Goal: Transaction & Acquisition: Book appointment/travel/reservation

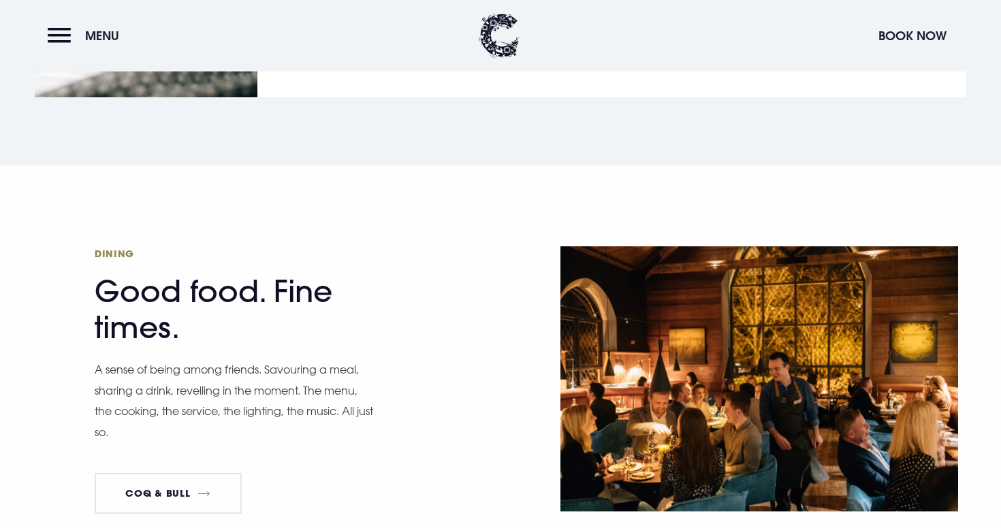
scroll to position [1958, 0]
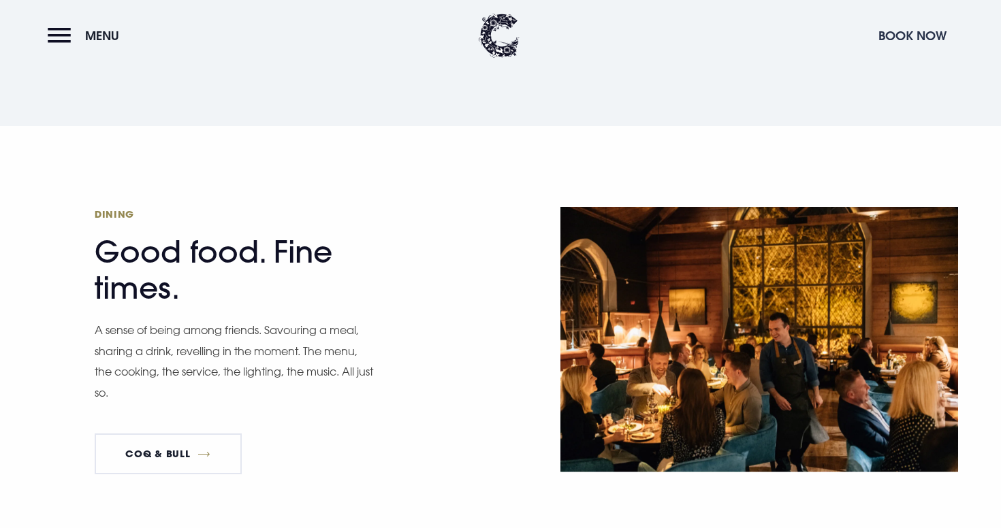
click at [884, 38] on button "Book Now" at bounding box center [913, 35] width 82 height 29
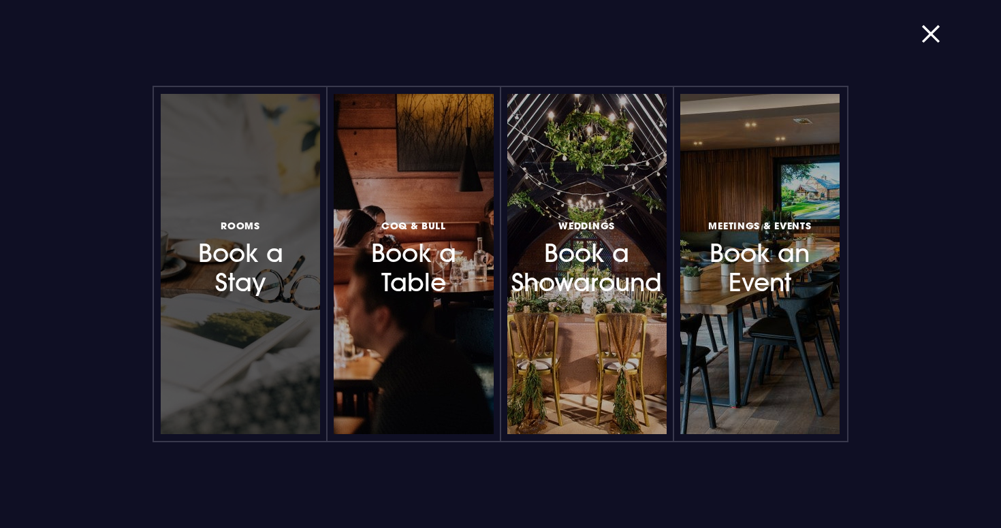
click at [262, 251] on h3 "Rooms Book a Stay" at bounding box center [240, 257] width 116 height 81
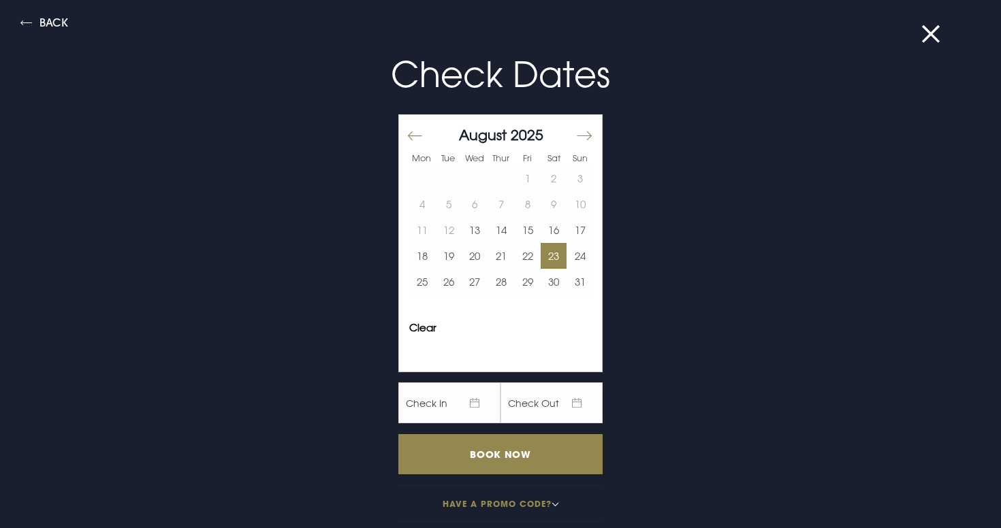
click at [550, 261] on button "23" at bounding box center [554, 256] width 27 height 26
click at [582, 258] on button "24" at bounding box center [580, 256] width 27 height 26
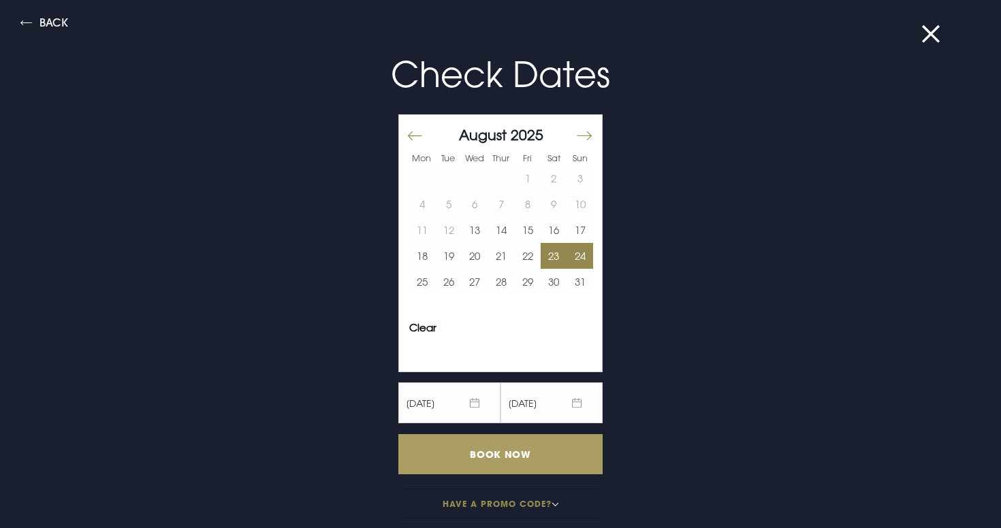
click at [494, 446] on input "Book Now" at bounding box center [500, 454] width 204 height 40
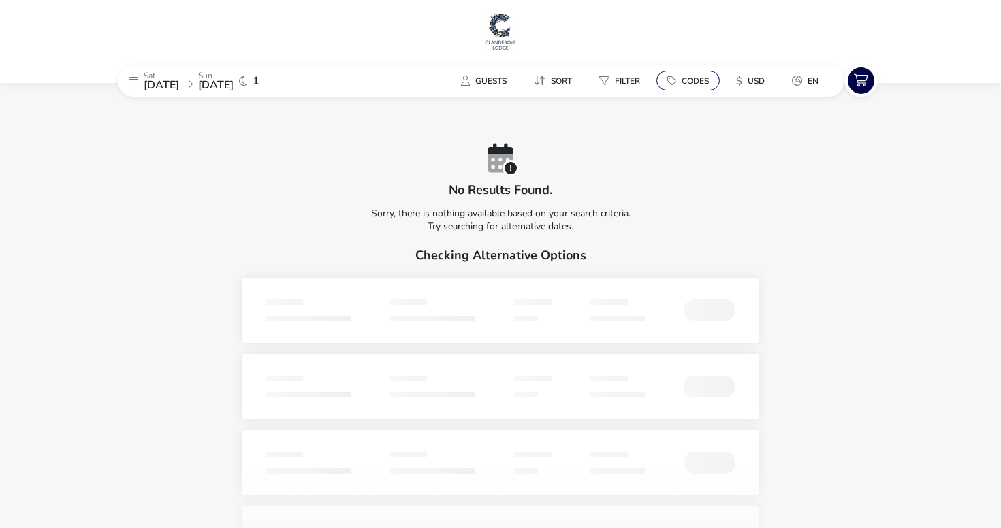
click at [686, 76] on span "Codes" at bounding box center [695, 81] width 27 height 11
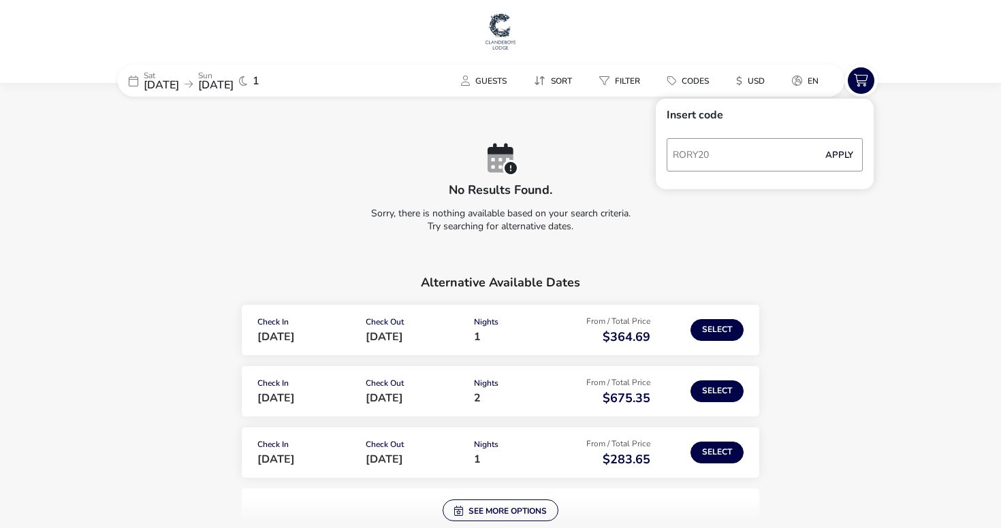
type input "RORY20"
click at [839, 158] on button "Apply" at bounding box center [839, 155] width 42 height 29
click at [179, 82] on span "23 Aug 2025" at bounding box center [161, 85] width 35 height 15
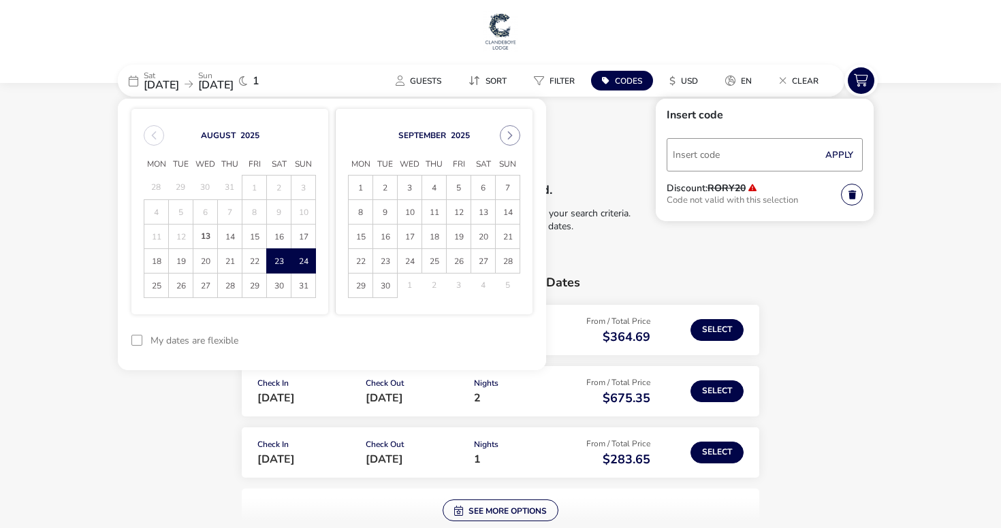
click at [408, 225] on span "17" at bounding box center [410, 237] width 24 height 24
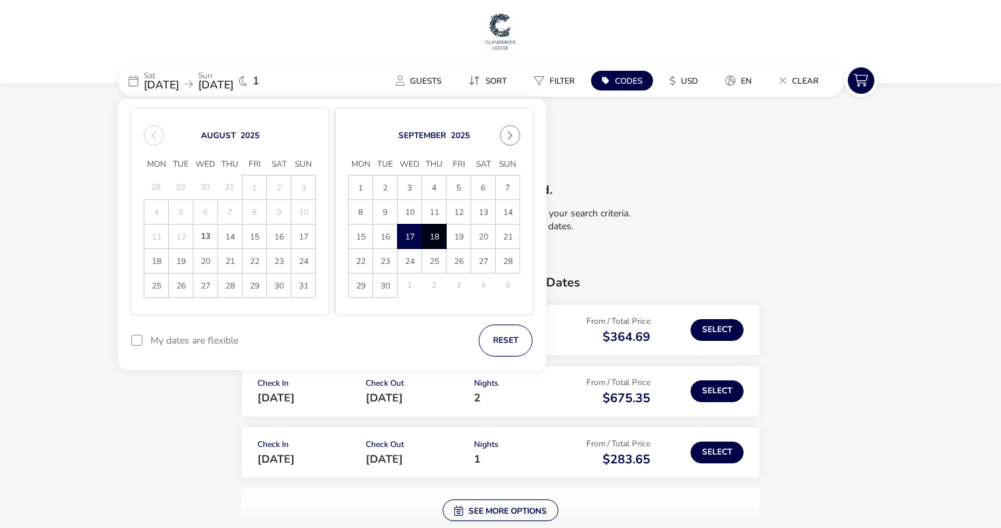
click at [428, 235] on span "18" at bounding box center [434, 237] width 24 height 24
click at [501, 334] on button "Apply Dates" at bounding box center [490, 341] width 83 height 32
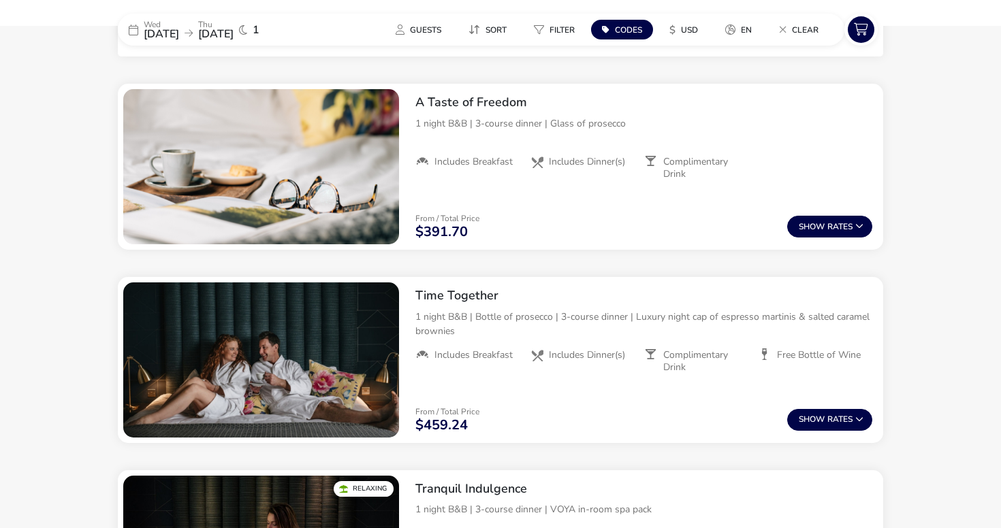
scroll to position [531, 0]
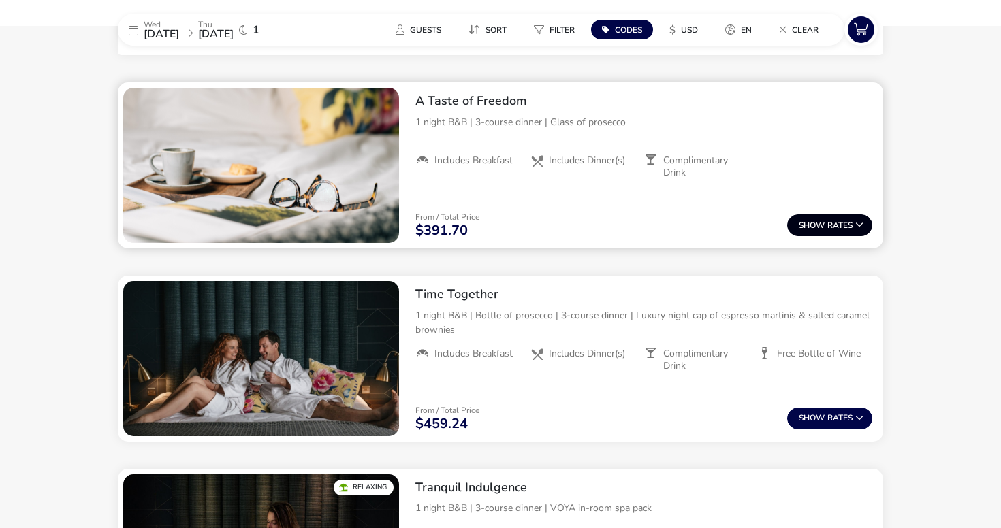
click at [816, 224] on span "Show" at bounding box center [813, 225] width 29 height 9
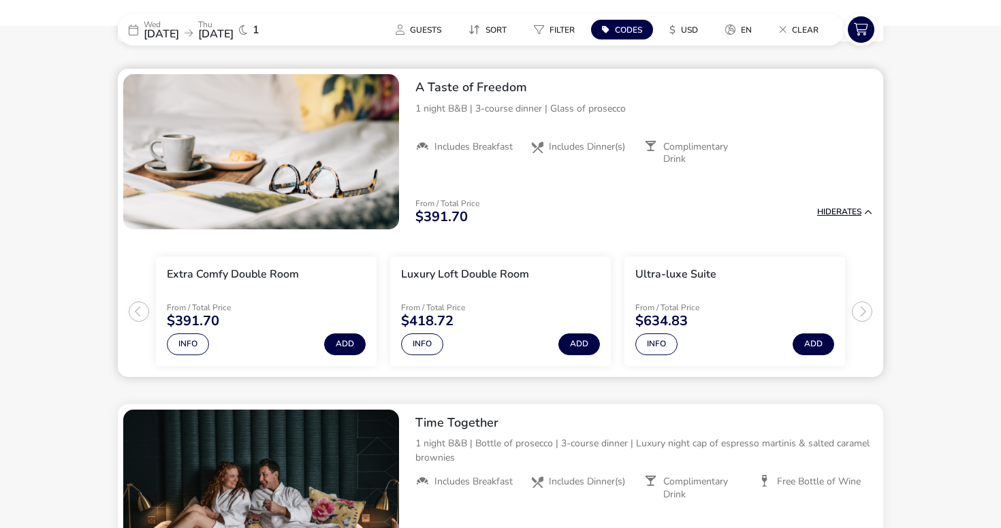
scroll to position [545, 0]
click at [693, 33] on span "USD" at bounding box center [689, 30] width 17 height 11
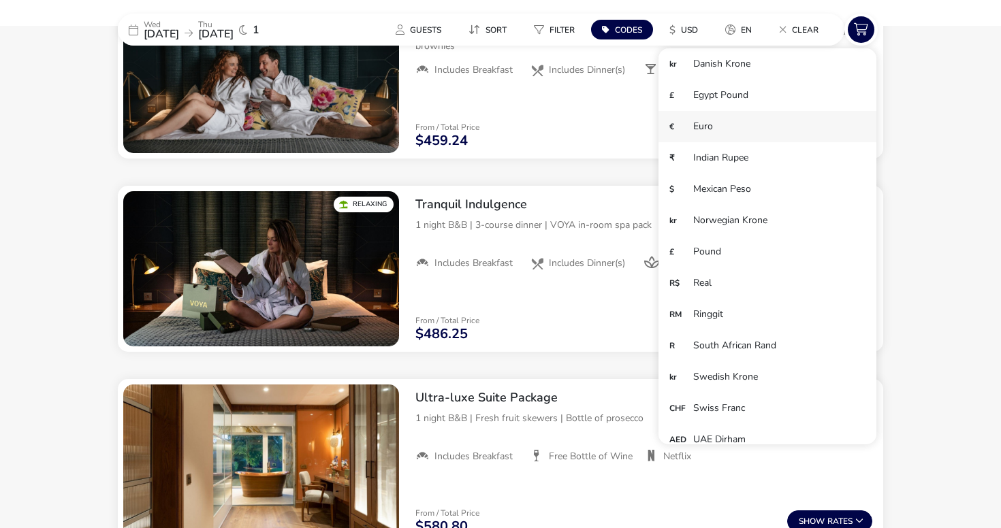
scroll to position [0, 0]
click at [720, 346] on li "£ Pound" at bounding box center [767, 345] width 218 height 31
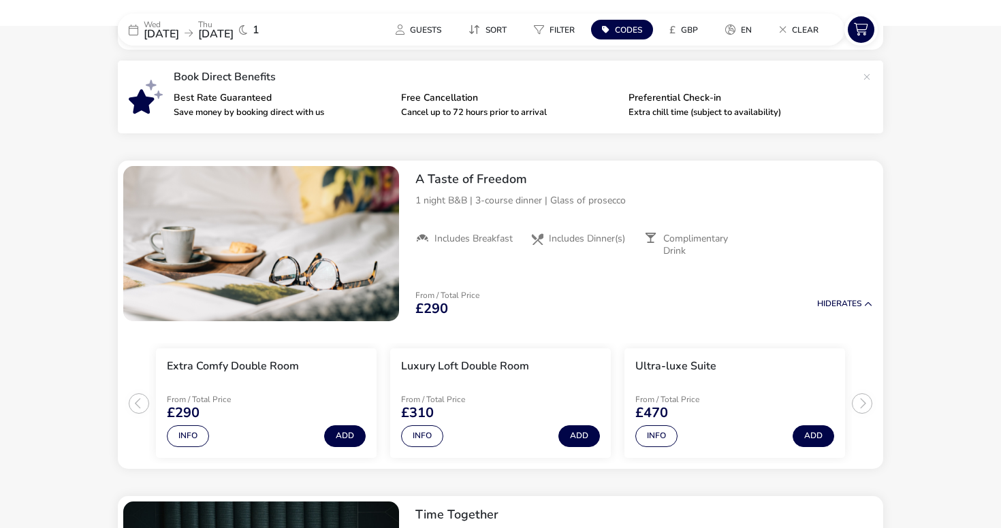
scroll to position [457, 0]
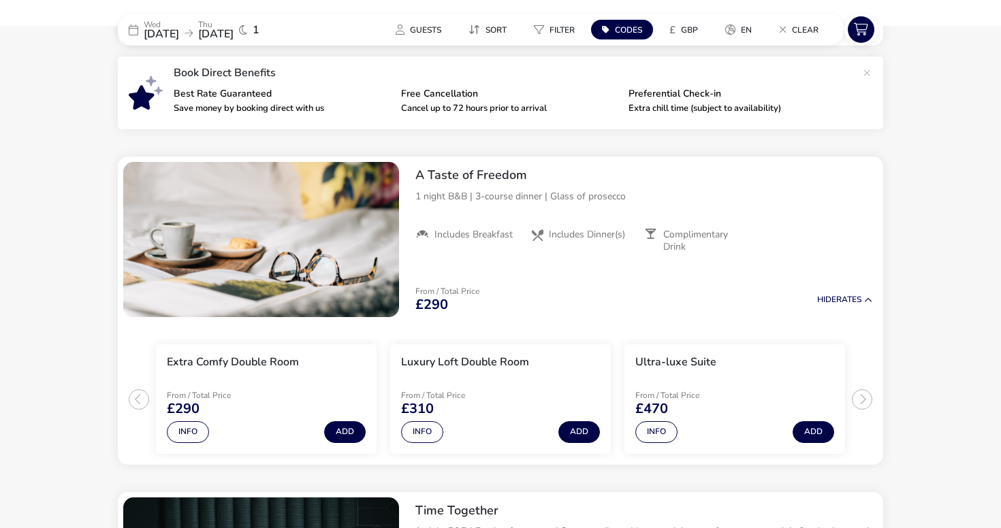
click at [174, 38] on span "17 Sep 2025" at bounding box center [161, 34] width 35 height 15
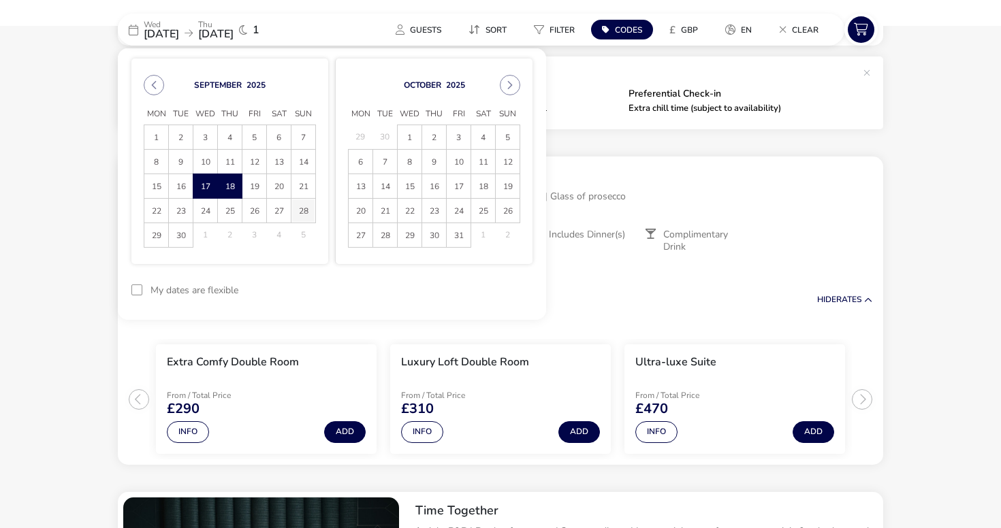
click at [305, 214] on span "28" at bounding box center [303, 211] width 24 height 24
click at [161, 235] on span "29" at bounding box center [156, 235] width 24 height 24
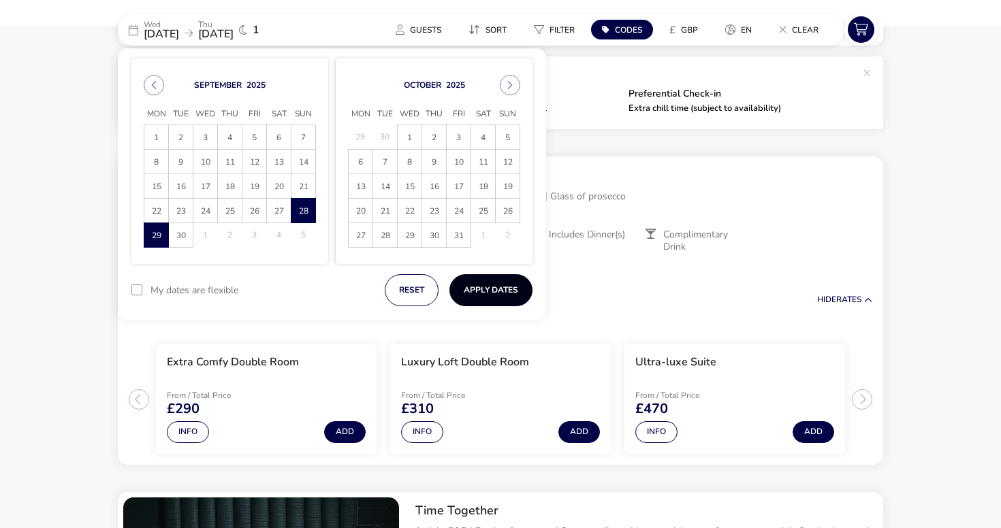
click at [480, 300] on button "Apply Dates" at bounding box center [490, 290] width 83 height 32
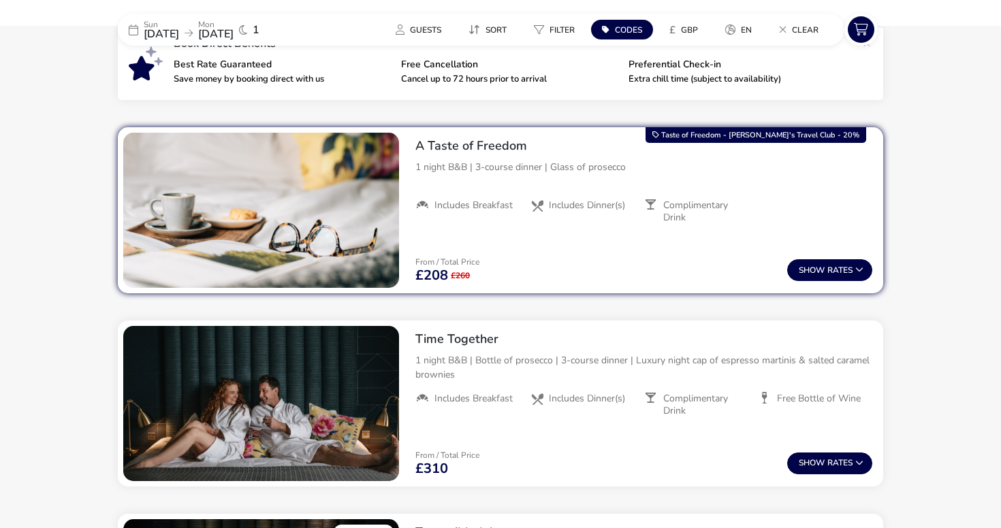
scroll to position [500, 0]
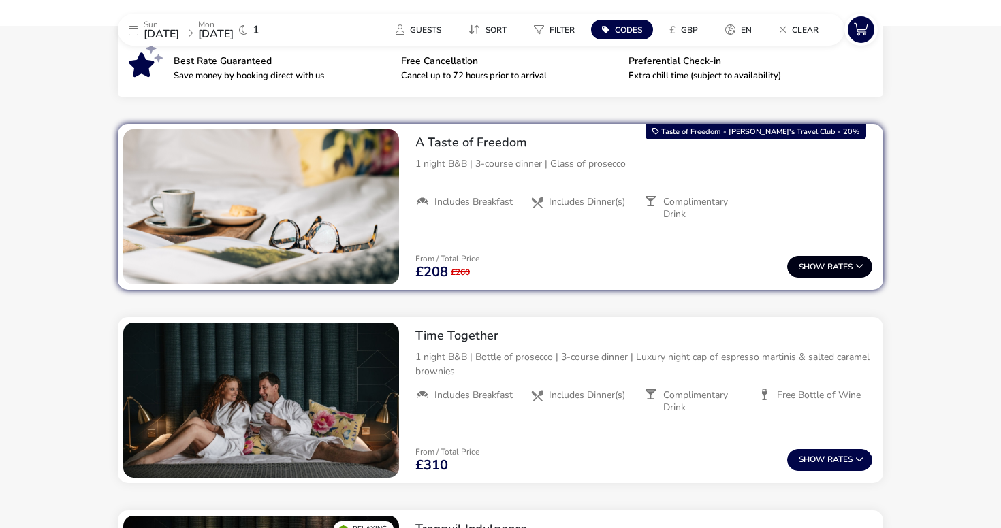
click at [808, 263] on span "Show" at bounding box center [813, 267] width 29 height 9
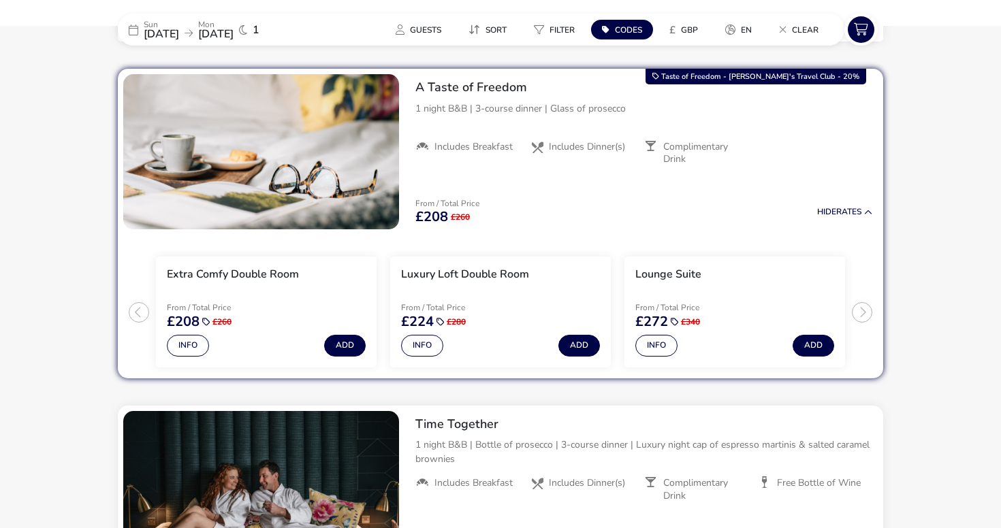
scroll to position [556, 0]
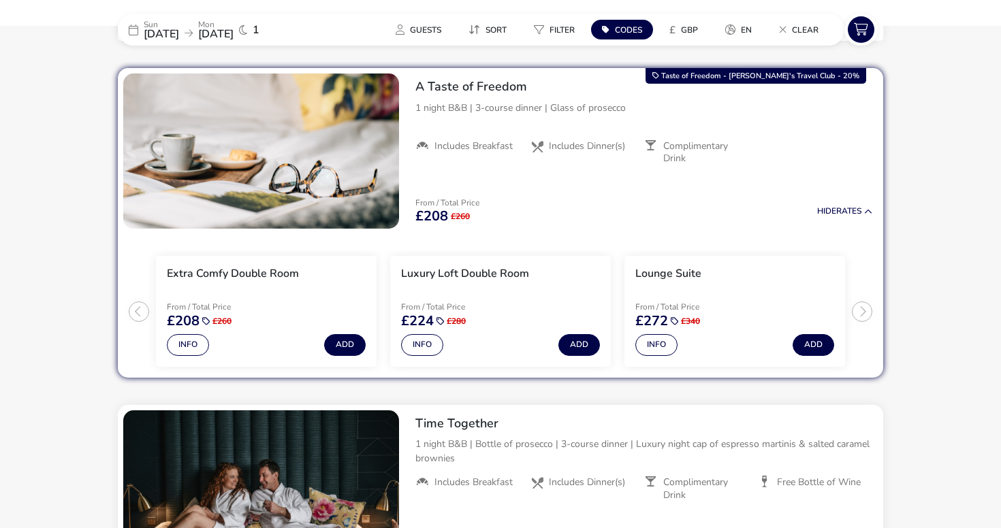
click at [179, 32] on span "28 Sep 2025" at bounding box center [161, 34] width 35 height 15
click at [159, 22] on p "Sun" at bounding box center [161, 24] width 35 height 8
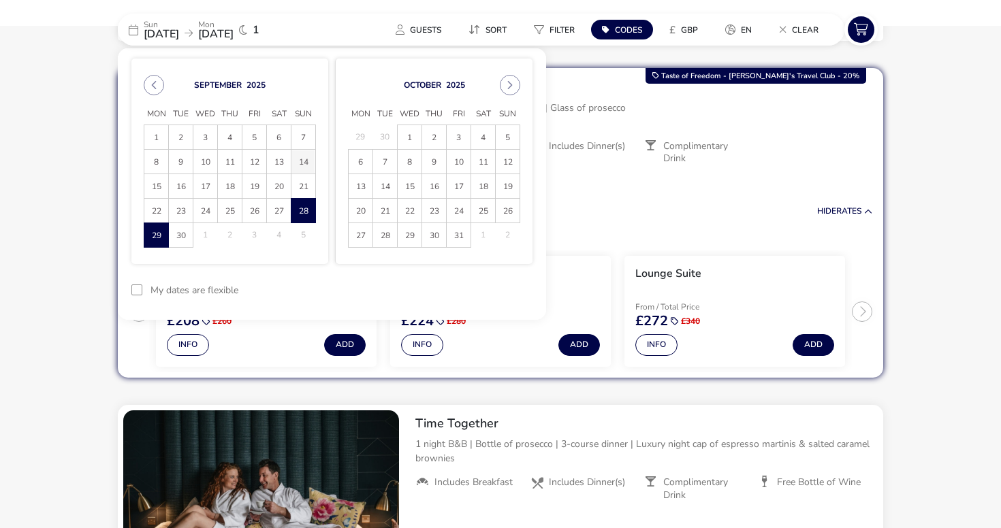
click at [298, 168] on span "14" at bounding box center [303, 162] width 24 height 24
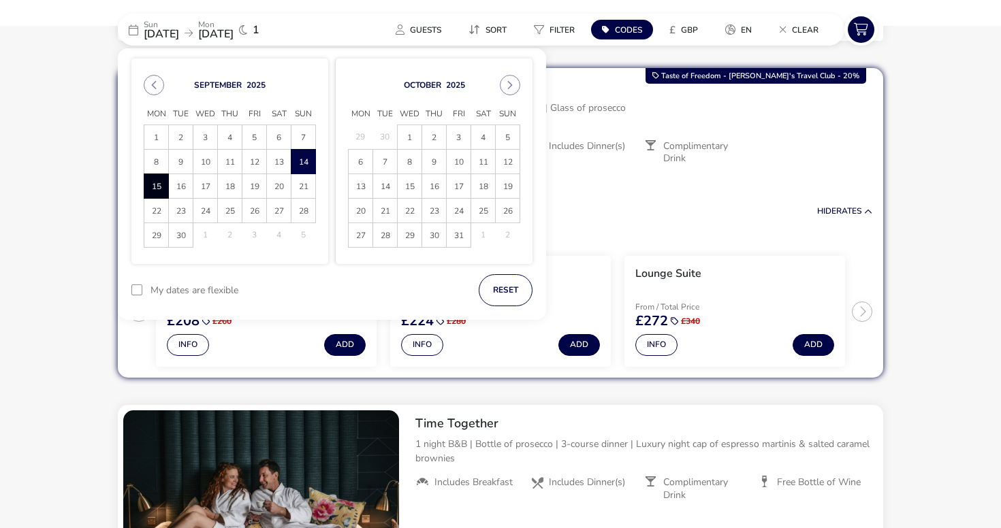
click at [157, 194] on span "15" at bounding box center [156, 186] width 24 height 24
click at [493, 289] on button "Apply Dates" at bounding box center [490, 290] width 83 height 32
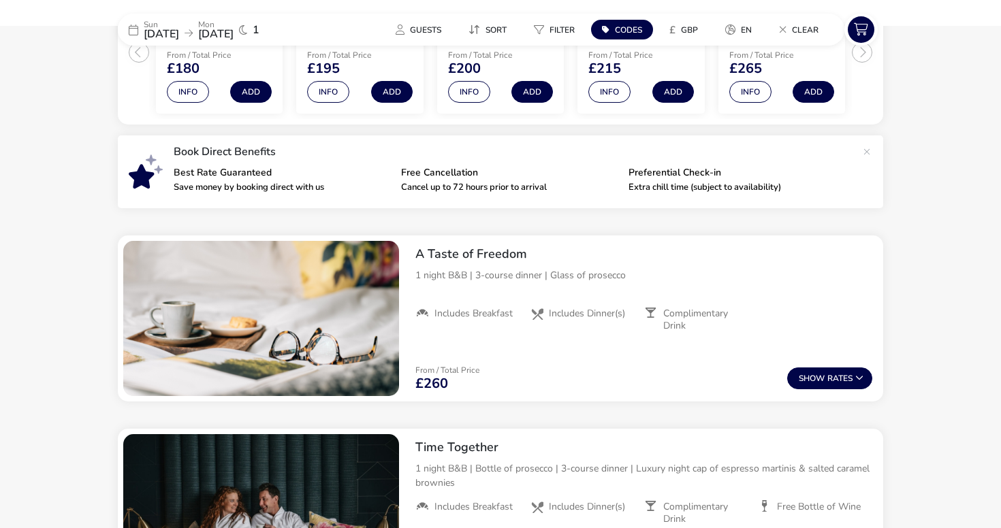
scroll to position [380, 0]
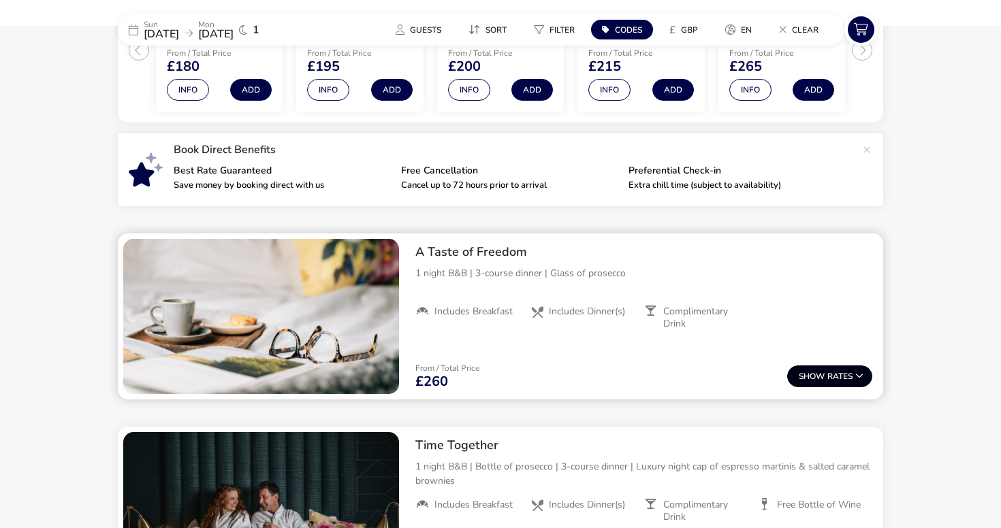
click at [801, 372] on span "Show" at bounding box center [813, 376] width 29 height 9
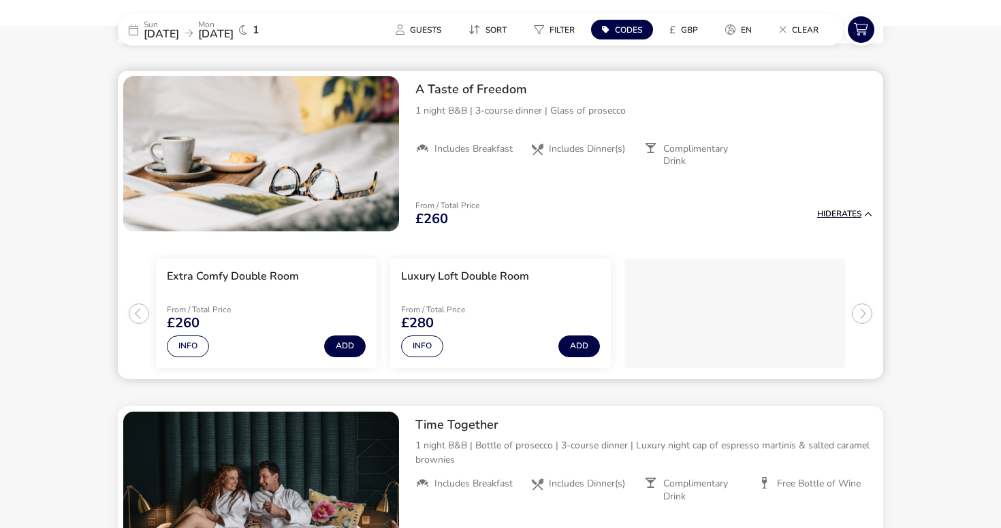
scroll to position [545, 0]
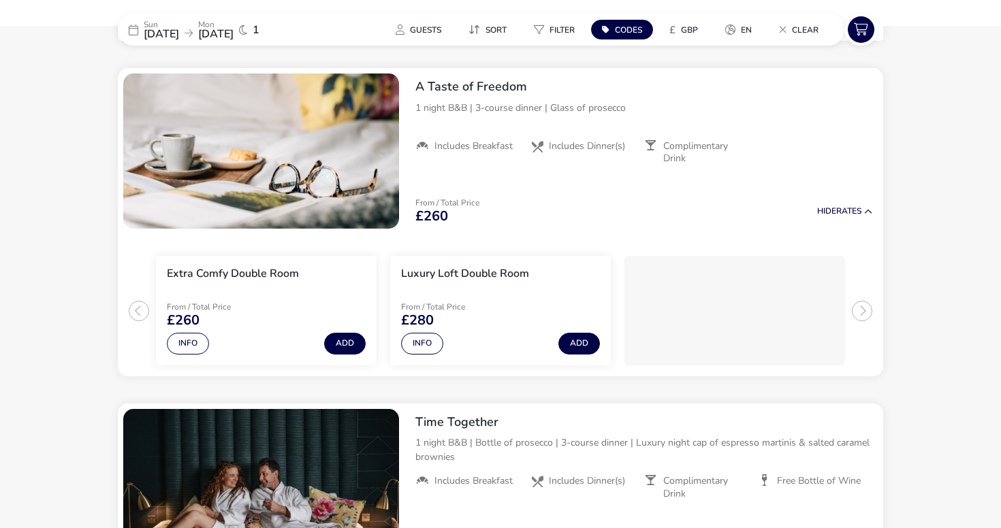
click at [628, 37] on button "Codes" at bounding box center [622, 30] width 62 height 20
type input "RORY20"
click at [769, 110] on button "Apply" at bounding box center [775, 105] width 42 height 29
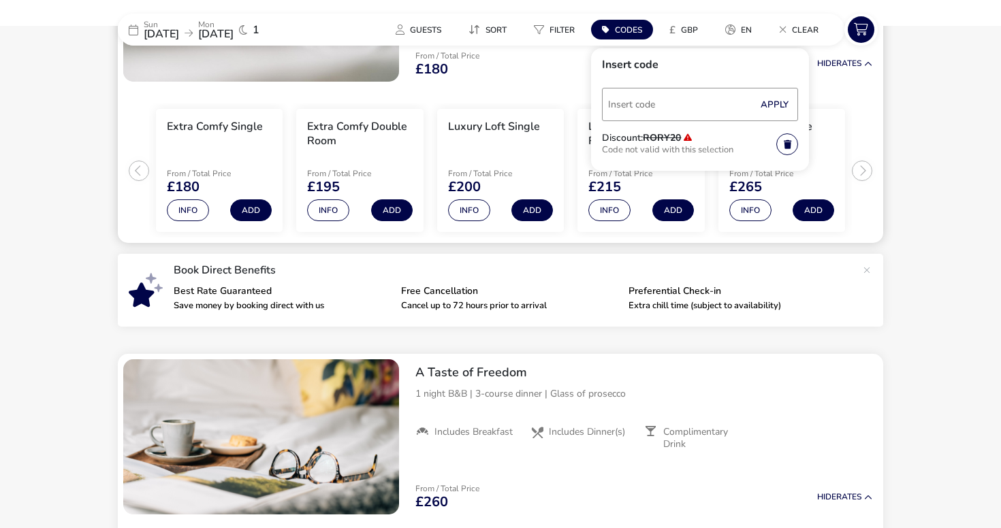
scroll to position [204, 0]
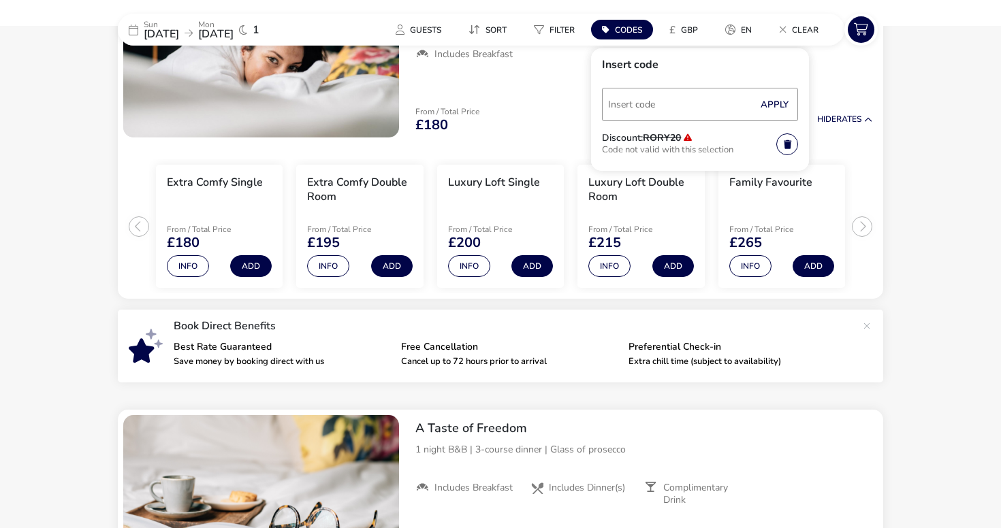
click at [163, 30] on span "14 Sep 2025" at bounding box center [161, 34] width 35 height 15
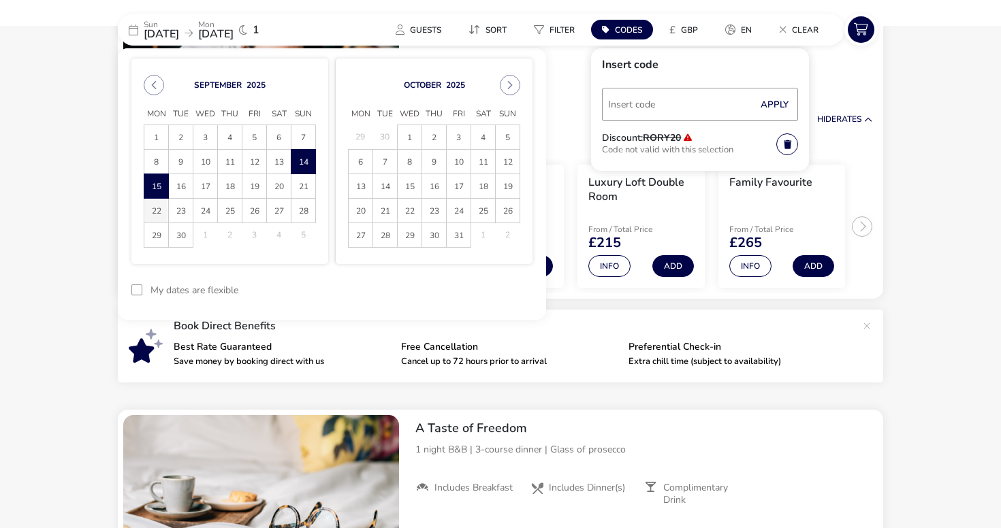
click at [151, 213] on span "22" at bounding box center [156, 211] width 24 height 24
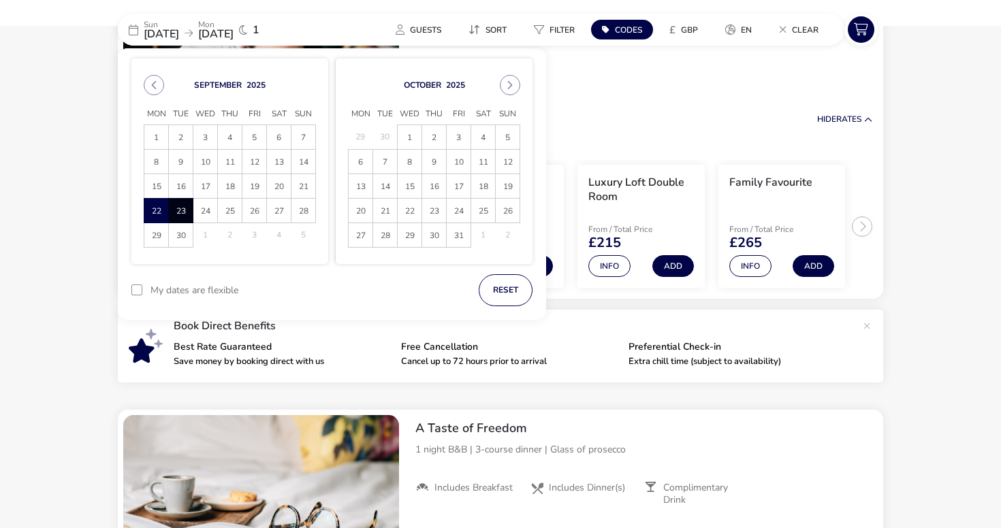
click at [173, 217] on span "23" at bounding box center [181, 211] width 24 height 24
click at [486, 296] on button "Apply Dates" at bounding box center [490, 290] width 83 height 32
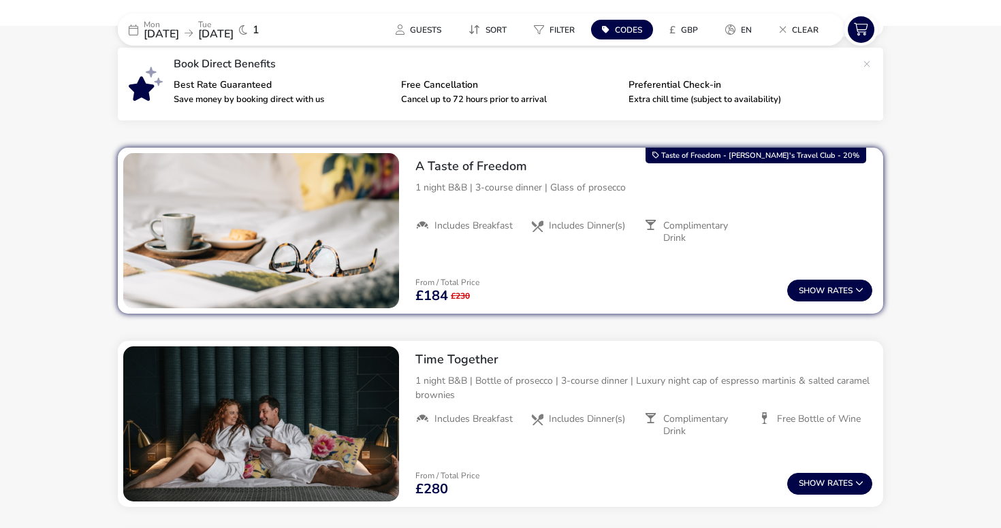
scroll to position [477, 0]
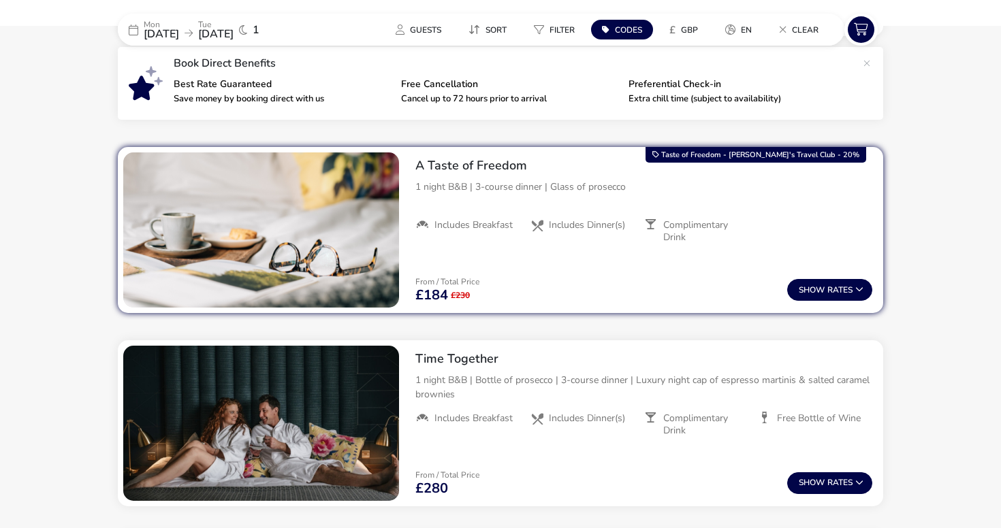
click at [173, 33] on span "22 Sep 2025" at bounding box center [161, 34] width 35 height 15
click at [150, 27] on span "22 Sep 2025" at bounding box center [161, 34] width 35 height 15
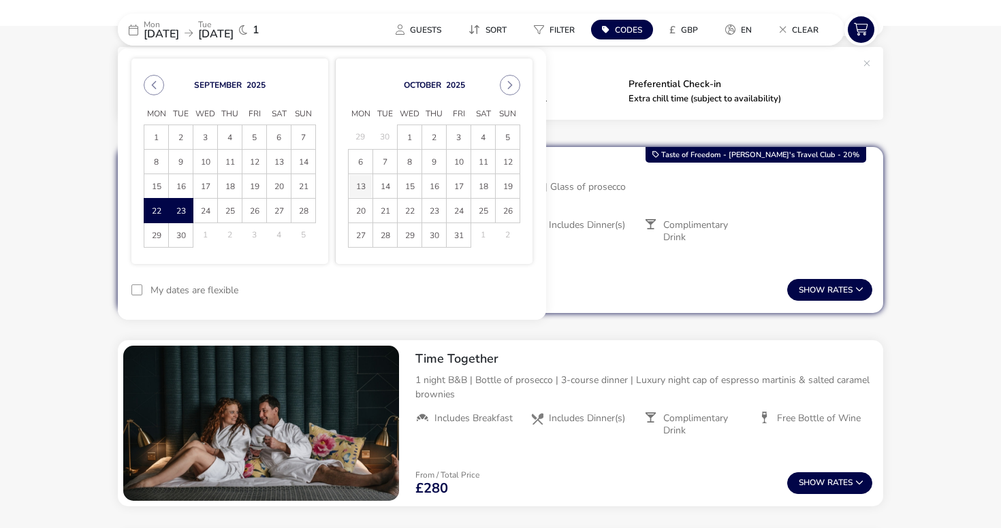
click at [360, 182] on span "13" at bounding box center [361, 186] width 24 height 24
click at [389, 195] on span "14" at bounding box center [385, 186] width 24 height 24
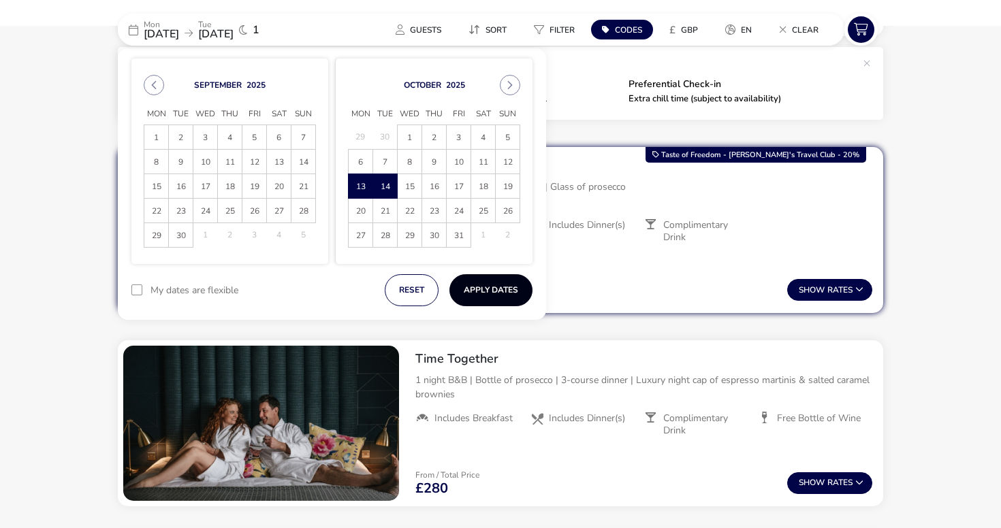
click at [505, 280] on button "Apply Dates" at bounding box center [490, 290] width 83 height 32
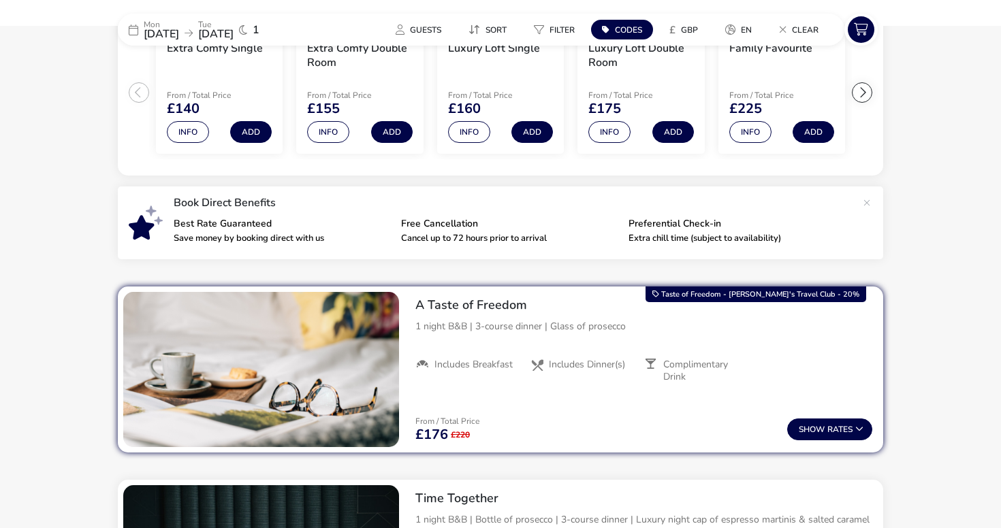
scroll to position [242, 0]
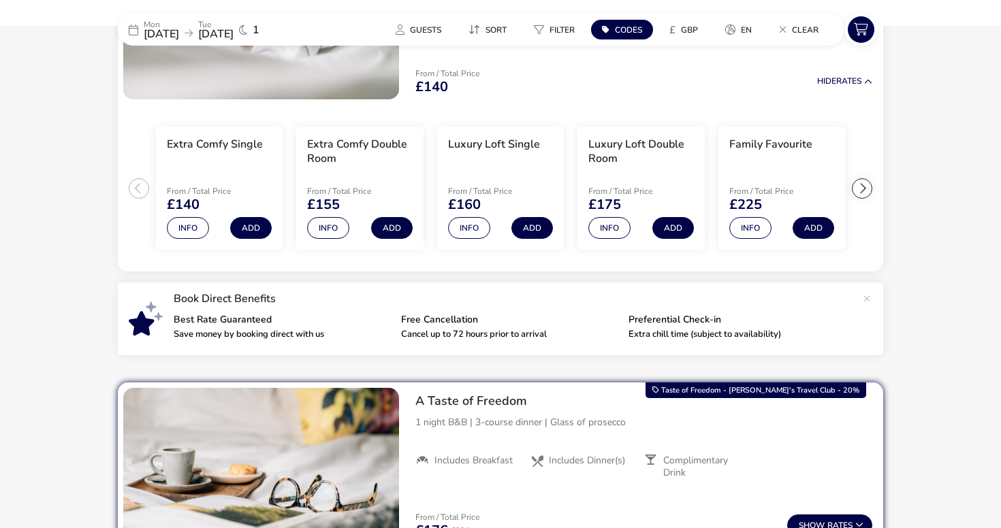
click at [170, 14] on div "Mon 13 Oct 2025 Tue 14 Oct 2025 1 Guests Sort Filter Codes £ GBP en Clear" at bounding box center [500, 30] width 765 height 32
click at [170, 24] on p "Mon" at bounding box center [161, 24] width 35 height 8
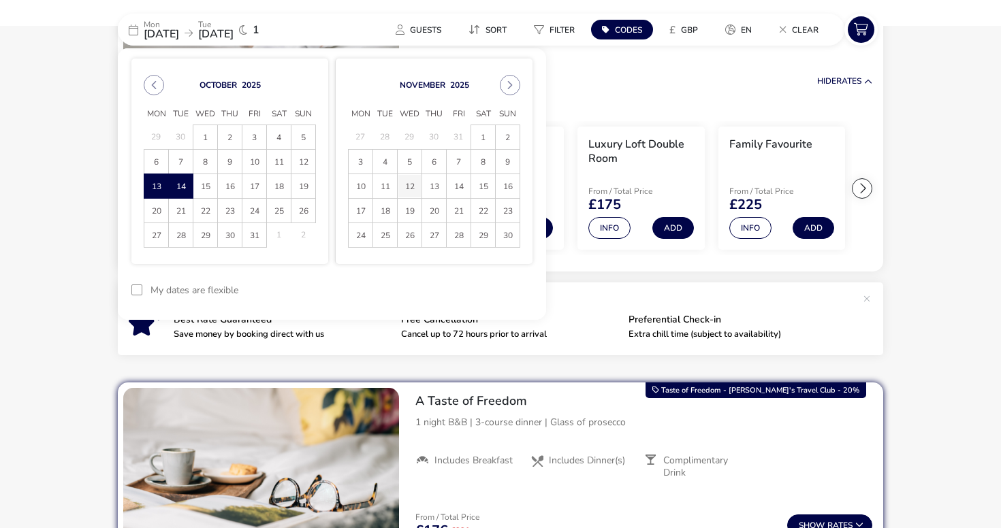
click at [415, 177] on span "12" at bounding box center [410, 186] width 24 height 24
click at [428, 187] on span "13" at bounding box center [434, 186] width 24 height 24
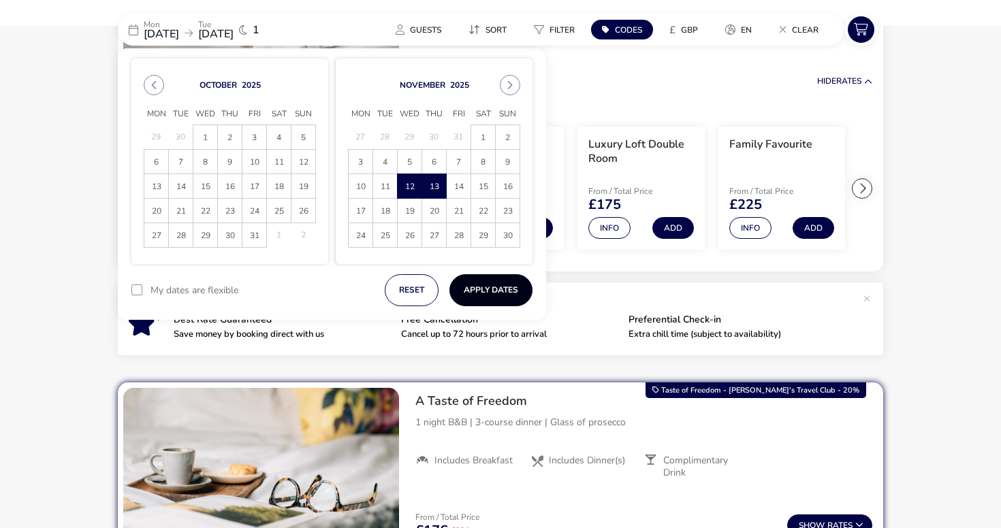
click at [484, 278] on button "Apply Dates" at bounding box center [490, 290] width 83 height 32
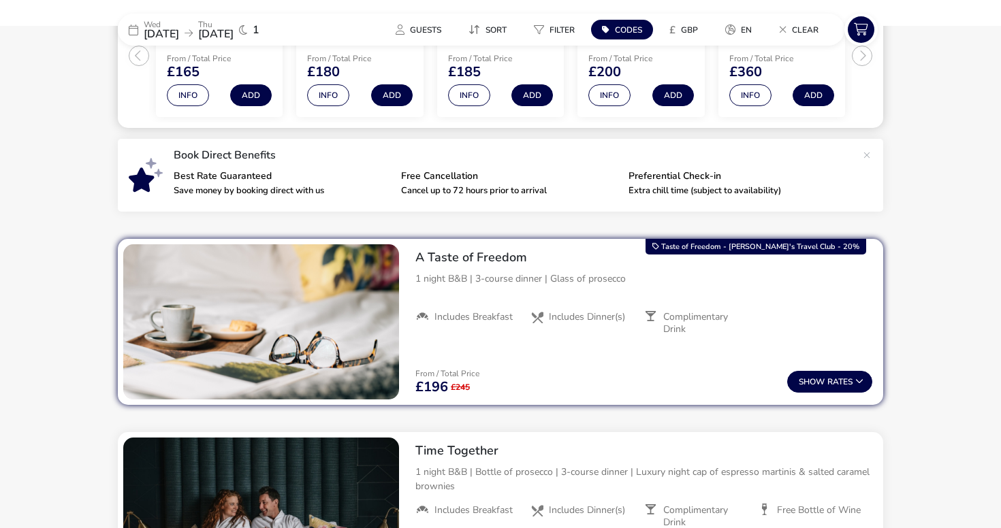
scroll to position [376, 0]
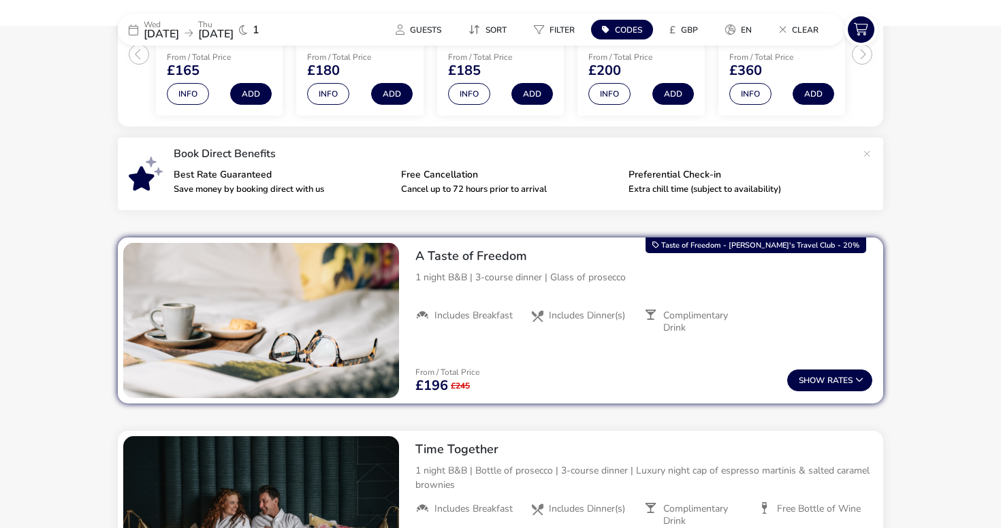
click at [179, 29] on span "12 Nov 2025" at bounding box center [161, 34] width 35 height 15
click at [172, 23] on p "Wed" at bounding box center [161, 24] width 35 height 8
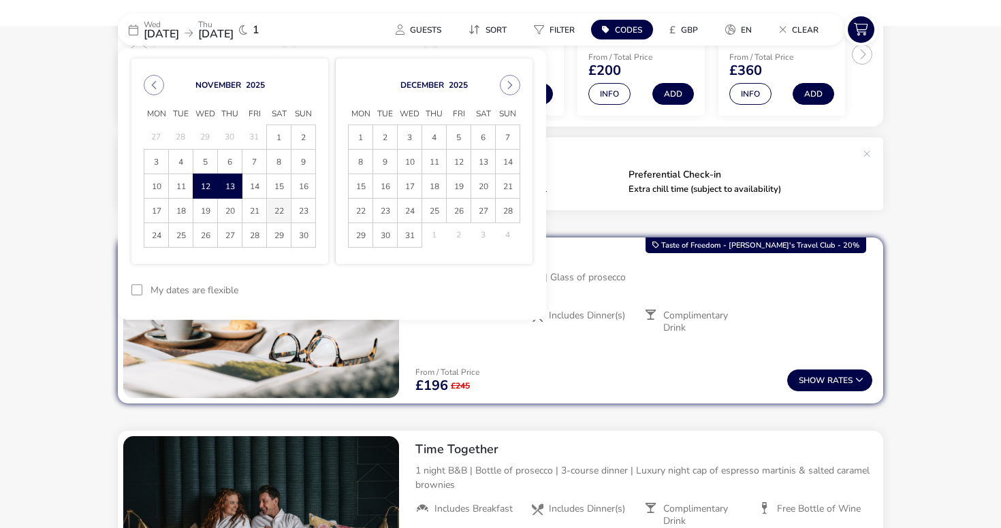
click at [275, 210] on span "22" at bounding box center [279, 211] width 24 height 24
click at [303, 217] on span "23" at bounding box center [303, 211] width 24 height 24
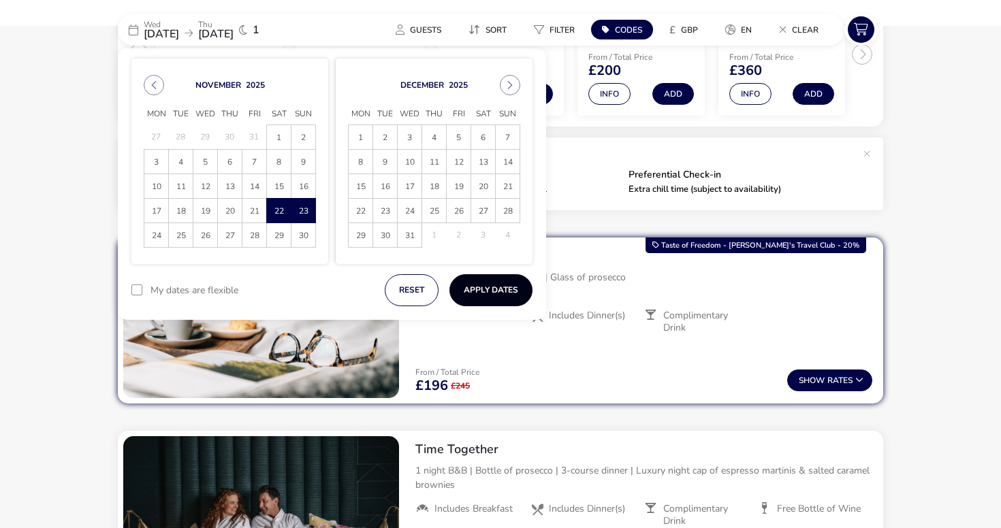
click at [496, 296] on button "Apply Dates" at bounding box center [490, 290] width 83 height 32
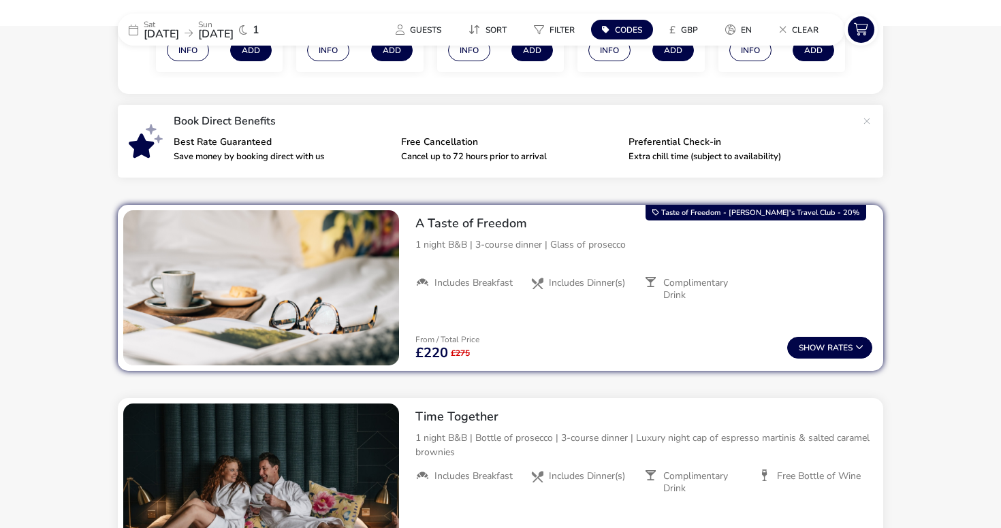
scroll to position [418, 0]
